Goal: Answer question/provide support

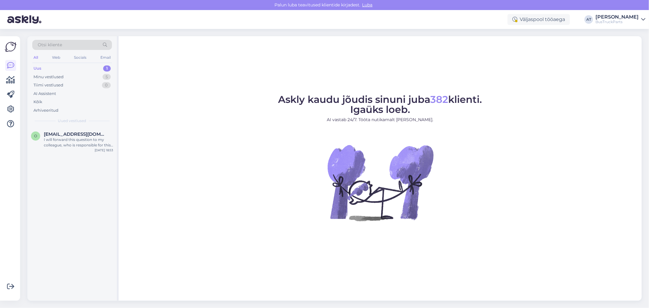
click at [69, 66] on div "Uus 1" at bounding box center [72, 68] width 80 height 9
click at [47, 68] on div "Uus 1" at bounding box center [72, 68] width 80 height 9
click at [82, 135] on span "[EMAIL_ADDRESS][DOMAIN_NAME]" at bounding box center [75, 133] width 63 height 5
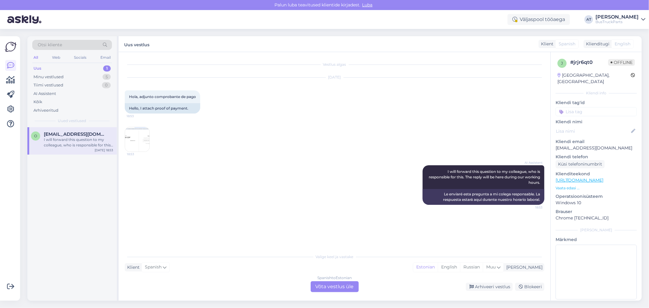
click at [348, 286] on div "Spanish to Estonian Võta vestlus üle" at bounding box center [335, 286] width 48 height 11
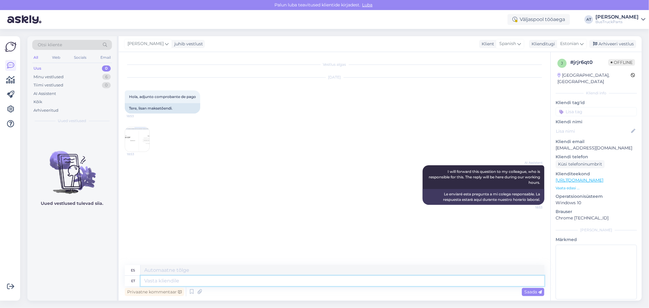
click at [342, 285] on textarea at bounding box center [343, 281] width 404 height 10
type textarea "Hello!"
type textarea "¡Hola!"
type textarea "Hello! thank [PERSON_NAME]"
type textarea "Hola, gracias."
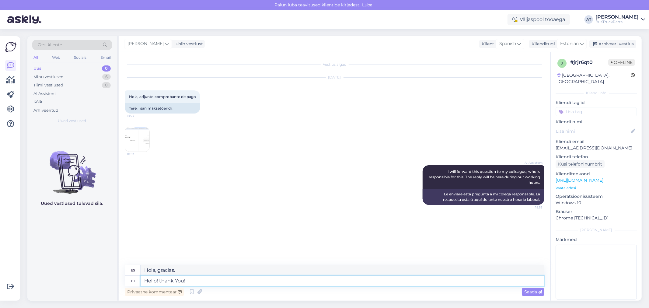
type textarea "Hello! thank You! I"
type textarea "Hola! ¡Gracias!"
type textarea "Hello! thank You! I w"
type textarea "Hola! ¡Gracias! Yo"
type textarea "Hello! thank You! I will"
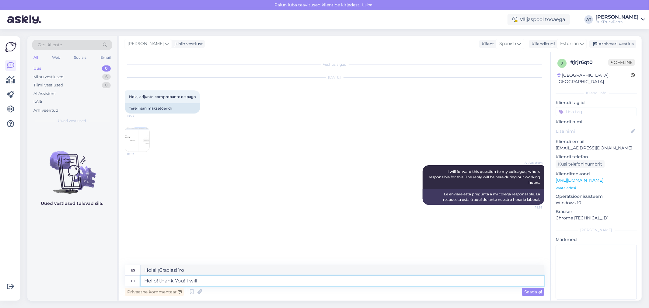
type textarea "¡Hola! ¡Gracias! Lo haré."
type textarea "Hello! thank You! I will send Y"
type textarea "¡Hola! ¡Gracias! Te lo enviaré."
type textarea "Hello! thank You! I will send You rt"
type textarea "¡Hola! ¡Gracias! Te lo enviaré."
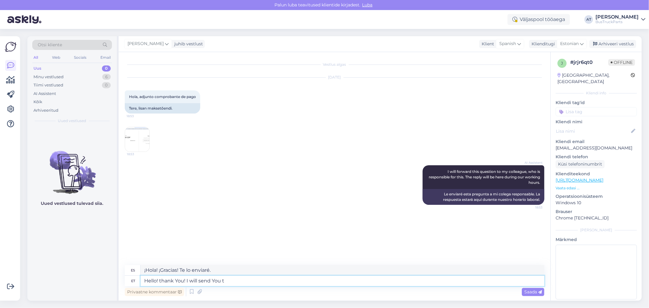
type textarea "Hello! thank You! I will send You tr"
type textarea "¡Hola! ¡Gracias! Te enviaré"
type textarea "Hello! thank You! I will send You track"
type textarea "¡Hola! ¡Gracias! Te enviaré el seguimiento."
type textarea "Hello! thank You! I will send You tracking number soo"
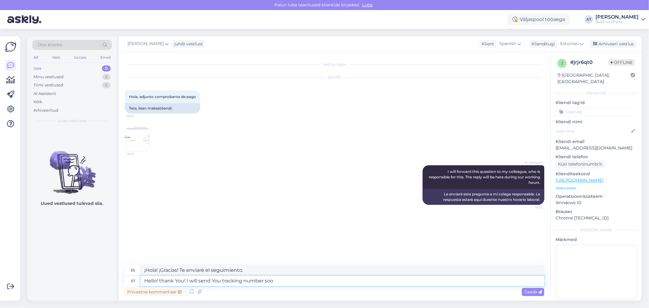
type textarea "¡Hola! ¡Gracias! Te enviaré un número de seguimiento."
type textarea "Hello! thank You! I will send You tracking number soon."
type textarea "¡Hola! ¡Gracias! Pronto te enviaré el número de seguimiento."
type textarea "Hello! thank You! I will send You tracking number soon."
click at [535, 291] on span "Saada" at bounding box center [533, 291] width 18 height 5
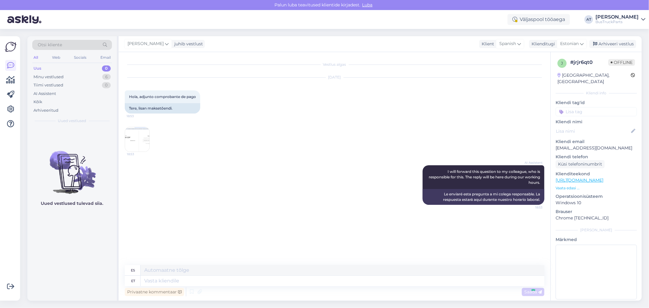
scroll to position [1, 0]
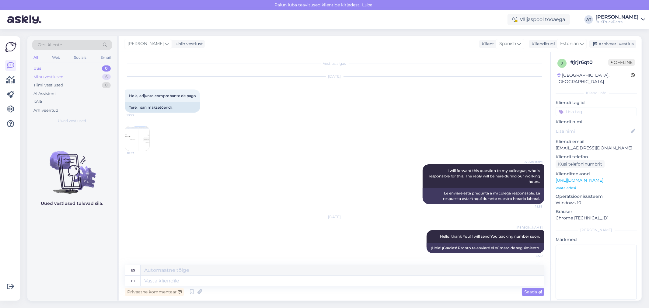
click at [69, 77] on div "Minu vestlused 6" at bounding box center [72, 77] width 80 height 9
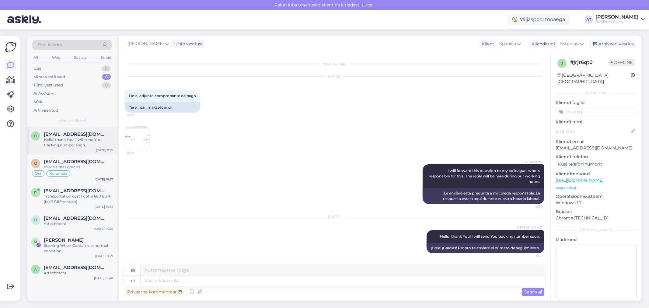
click at [84, 144] on div "Hello! thank You! I will send You tracking number soon." at bounding box center [78, 142] width 69 height 11
click at [87, 169] on div "muchisimas gracias" at bounding box center [78, 166] width 69 height 5
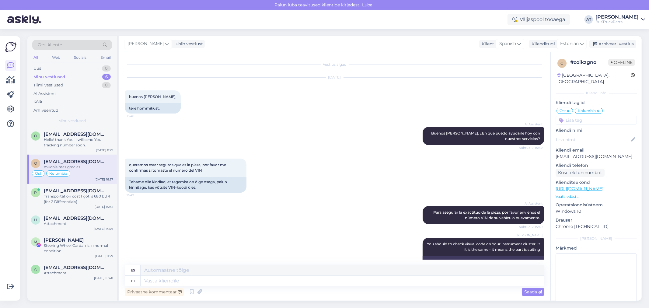
scroll to position [4184, 0]
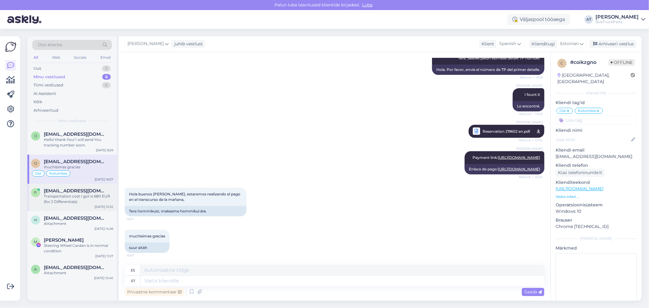
click at [89, 188] on span "[EMAIL_ADDRESS][DOMAIN_NAME]" at bounding box center [75, 190] width 63 height 5
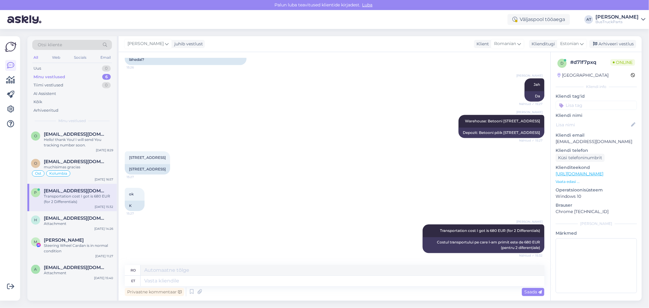
scroll to position [1147, 0]
click at [83, 218] on span "[EMAIL_ADDRESS][DOMAIN_NAME]" at bounding box center [75, 217] width 63 height 5
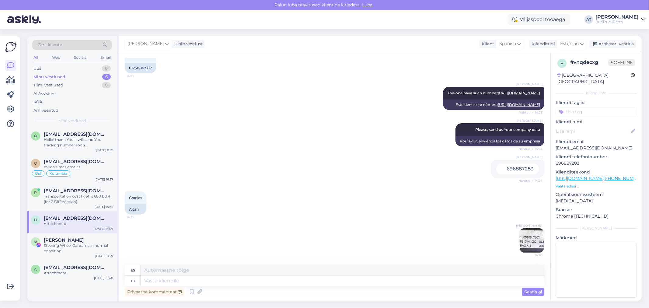
scroll to position [146, 0]
click at [86, 240] on div "[PERSON_NAME]" at bounding box center [78, 239] width 69 height 5
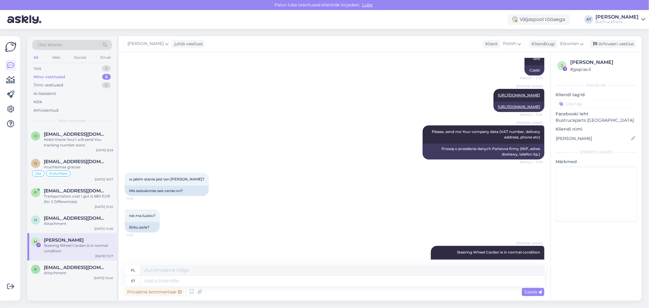
scroll to position [168, 0]
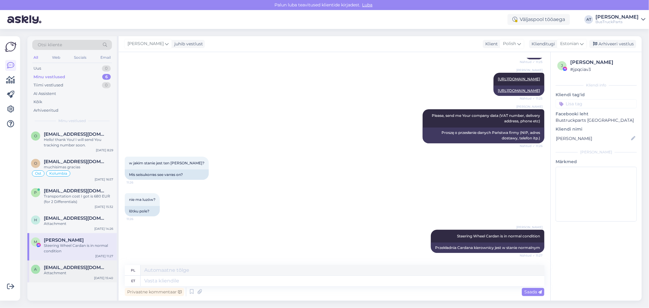
click at [84, 261] on div "a [EMAIL_ADDRESS][DOMAIN_NAME] Attachment [DATE] 15:40" at bounding box center [71, 272] width 89 height 22
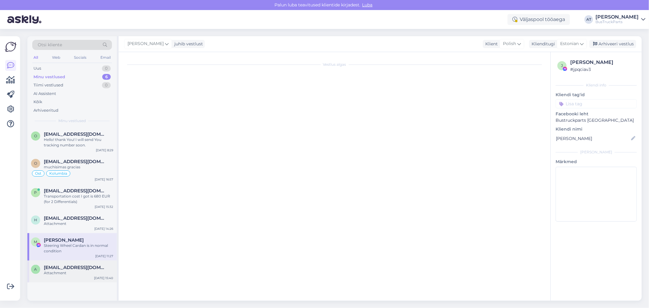
scroll to position [259, 0]
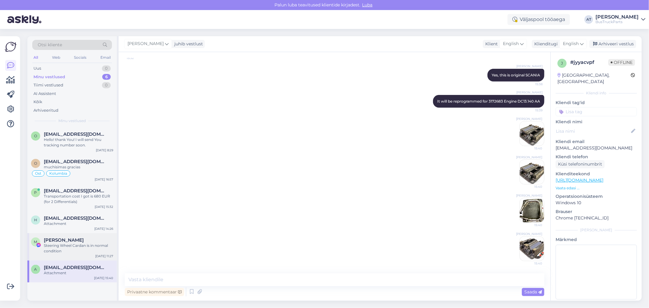
click at [80, 244] on div "Steering Wheel Cardan is in normal condition" at bounding box center [78, 248] width 69 height 11
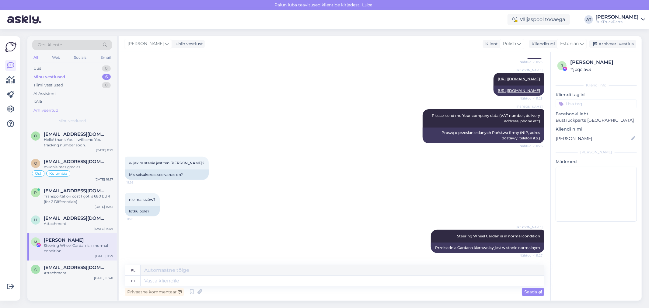
click at [54, 107] on div "Arhiveeritud" at bounding box center [45, 110] width 25 height 6
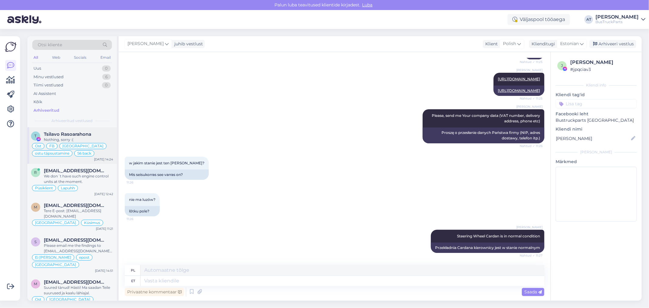
click at [96, 131] on div "Tsilavo Rasoarahona" at bounding box center [78, 133] width 69 height 5
type textarea "Assistenti ei saa panna virtuaalse osa kohta teisiti vastama. Kuna juhtumeid on…"
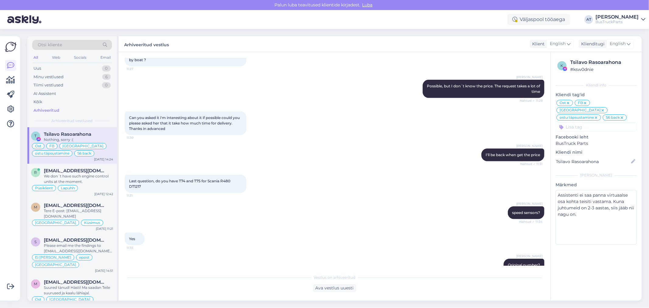
scroll to position [2134, 0]
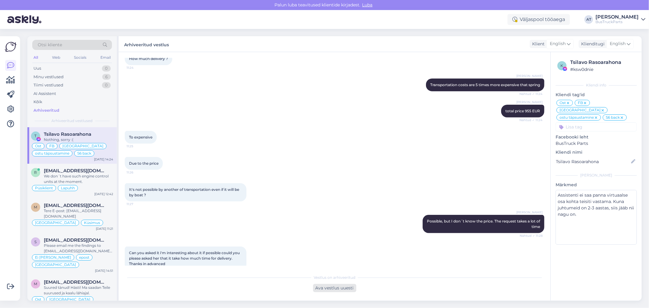
click at [344, 289] on div "Ava vestlus uuesti" at bounding box center [334, 288] width 43 height 8
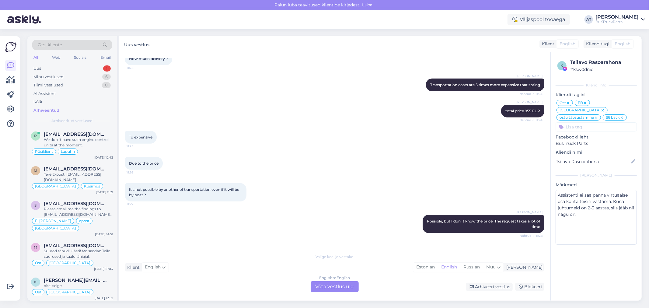
click at [334, 285] on div "English to English Võta vestlus üle" at bounding box center [335, 286] width 48 height 11
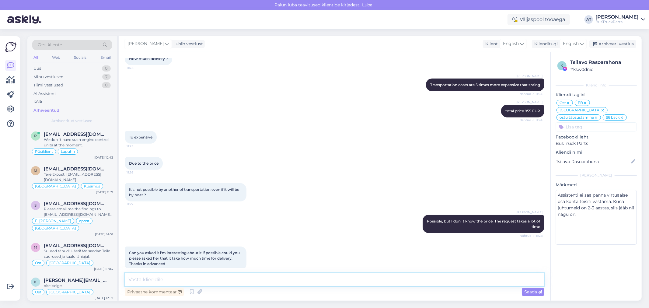
click at [321, 281] on textarea at bounding box center [335, 279] width 420 height 13
click at [316, 282] on textarea "Hello! I got transportation costs for see transport and it is not better, than …" at bounding box center [335, 279] width 420 height 13
click at [375, 283] on textarea "Hello! I got transportation costs for see transport and it is not better, than …" at bounding box center [335, 279] width 420 height 13
paste textarea "Offer No OF250386 Validity: [DATE] Door [GEOGRAPHIC_DATA] – Door [GEOGRAPHIC_DA…"
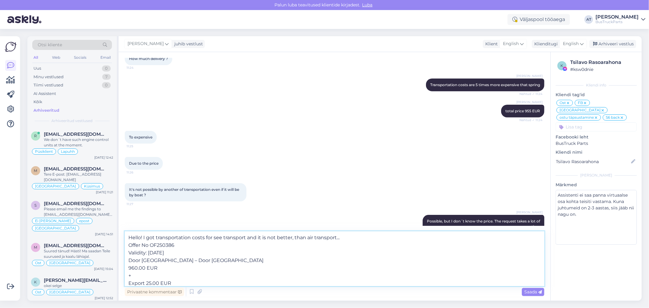
scroll to position [16, 0]
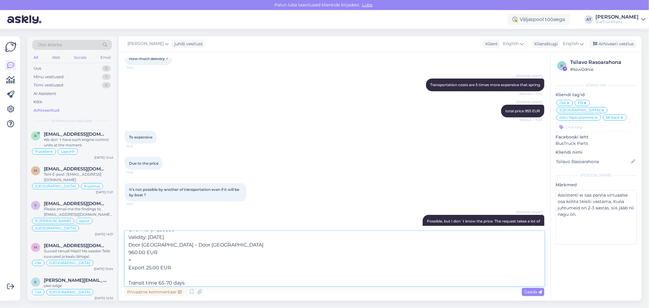
click at [132, 253] on textarea "Hello! I got transportation costs for see transport and it is not better, than …" at bounding box center [335, 258] width 420 height 55
click at [250, 258] on textarea "Hello! I got transportation costs for see transport and it is not better, than …" at bounding box center [335, 258] width 420 height 55
type textarea "Hello! I got transportation costs for see transport and it is not better, than …"
click at [535, 293] on span "Saada" at bounding box center [533, 291] width 18 height 5
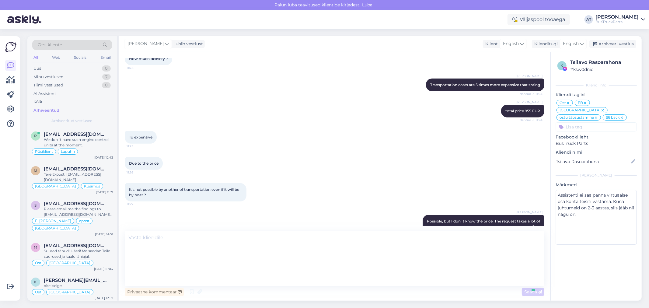
scroll to position [0, 0]
